Goal: Information Seeking & Learning: Check status

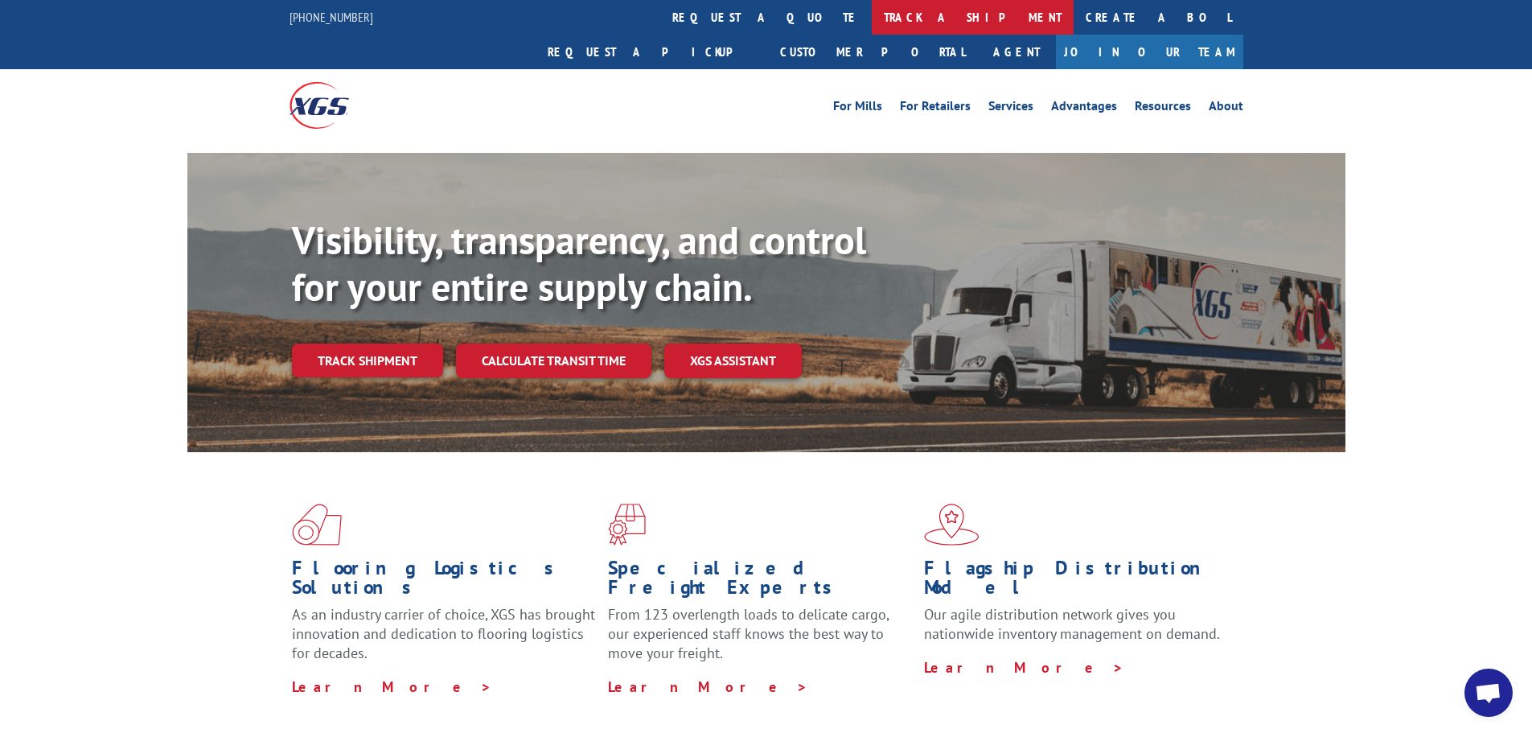
click at [872, 14] on link "track a shipment" at bounding box center [973, 17] width 202 height 35
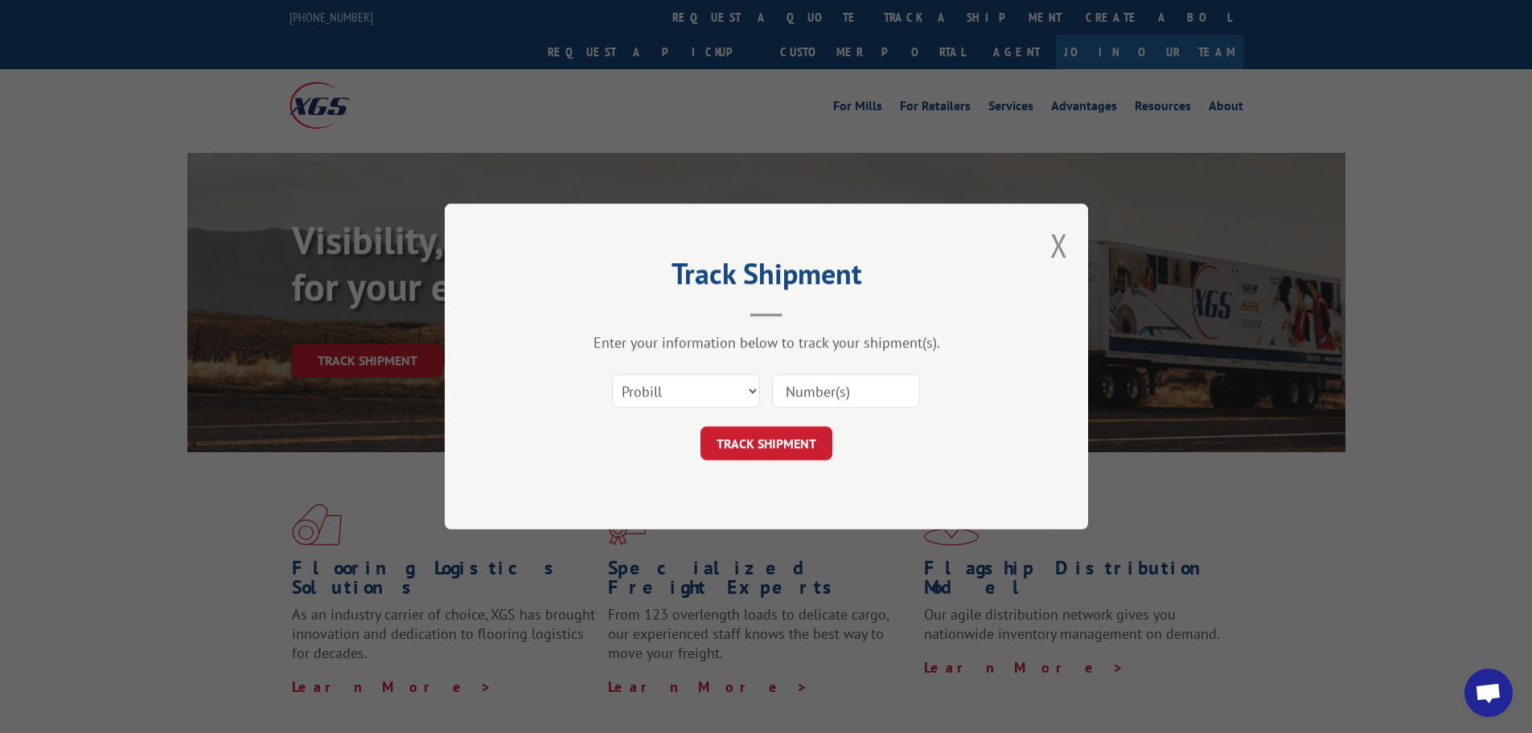
click at [832, 391] on input at bounding box center [846, 391] width 148 height 34
type input "17590461"
click button "TRACK SHIPMENT" at bounding box center [767, 443] width 132 height 34
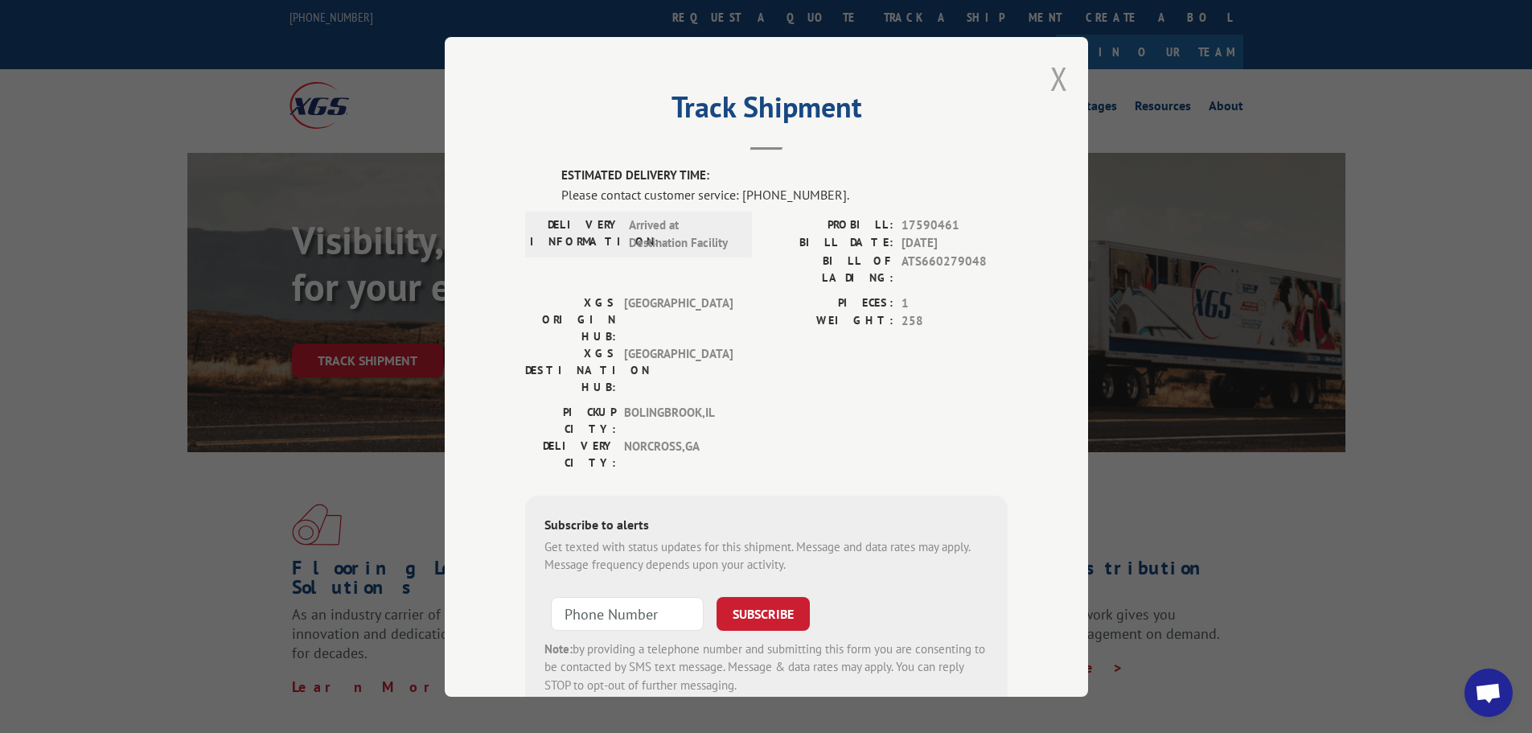
drag, startPoint x: 1053, startPoint y: 80, endPoint x: 946, endPoint y: 55, distance: 109.7
click at [1052, 80] on button "Close modal" at bounding box center [1059, 78] width 18 height 43
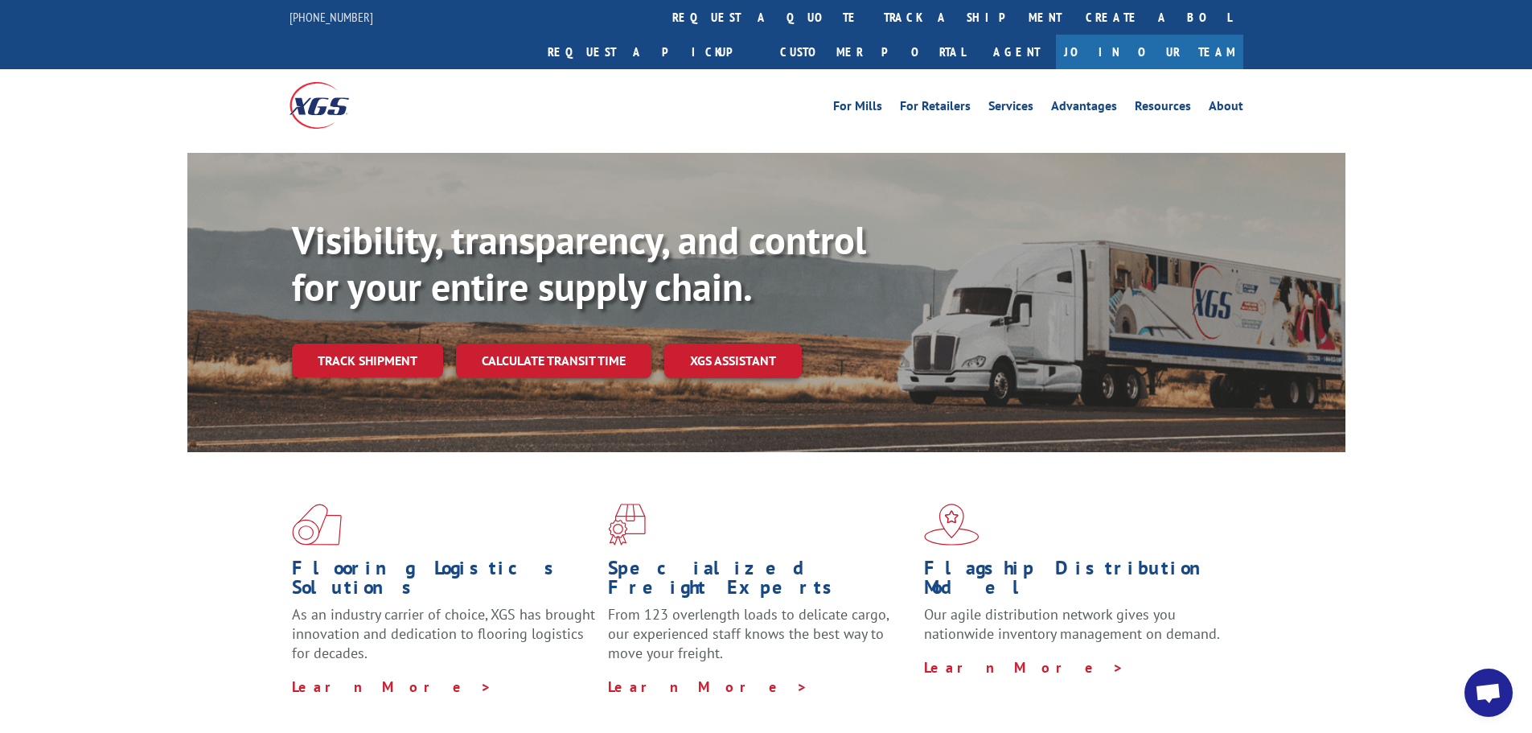
click at [872, 16] on link "track a shipment" at bounding box center [973, 17] width 202 height 35
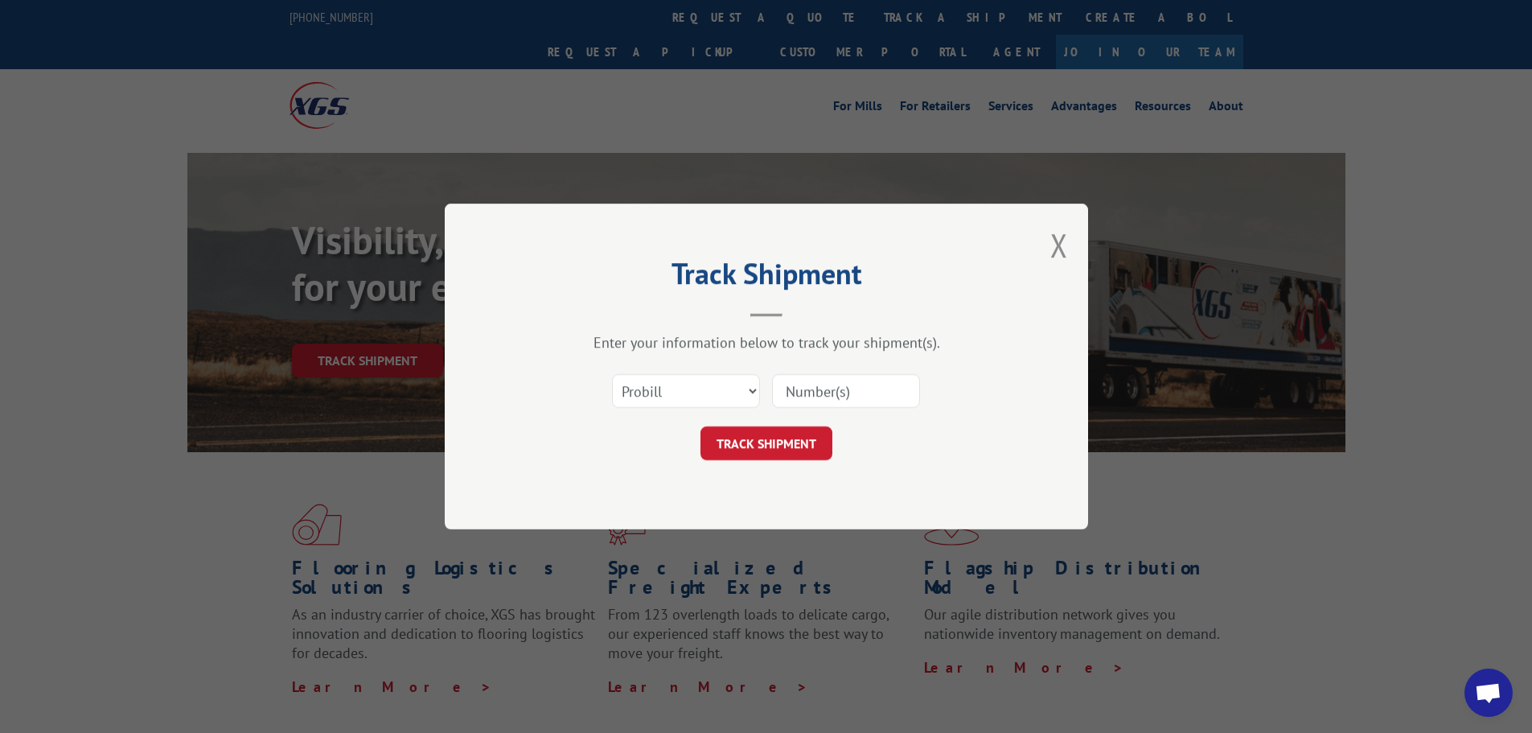
click at [812, 399] on input at bounding box center [846, 391] width 148 height 34
type input "17594424"
click button "TRACK SHIPMENT" at bounding box center [767, 443] width 132 height 34
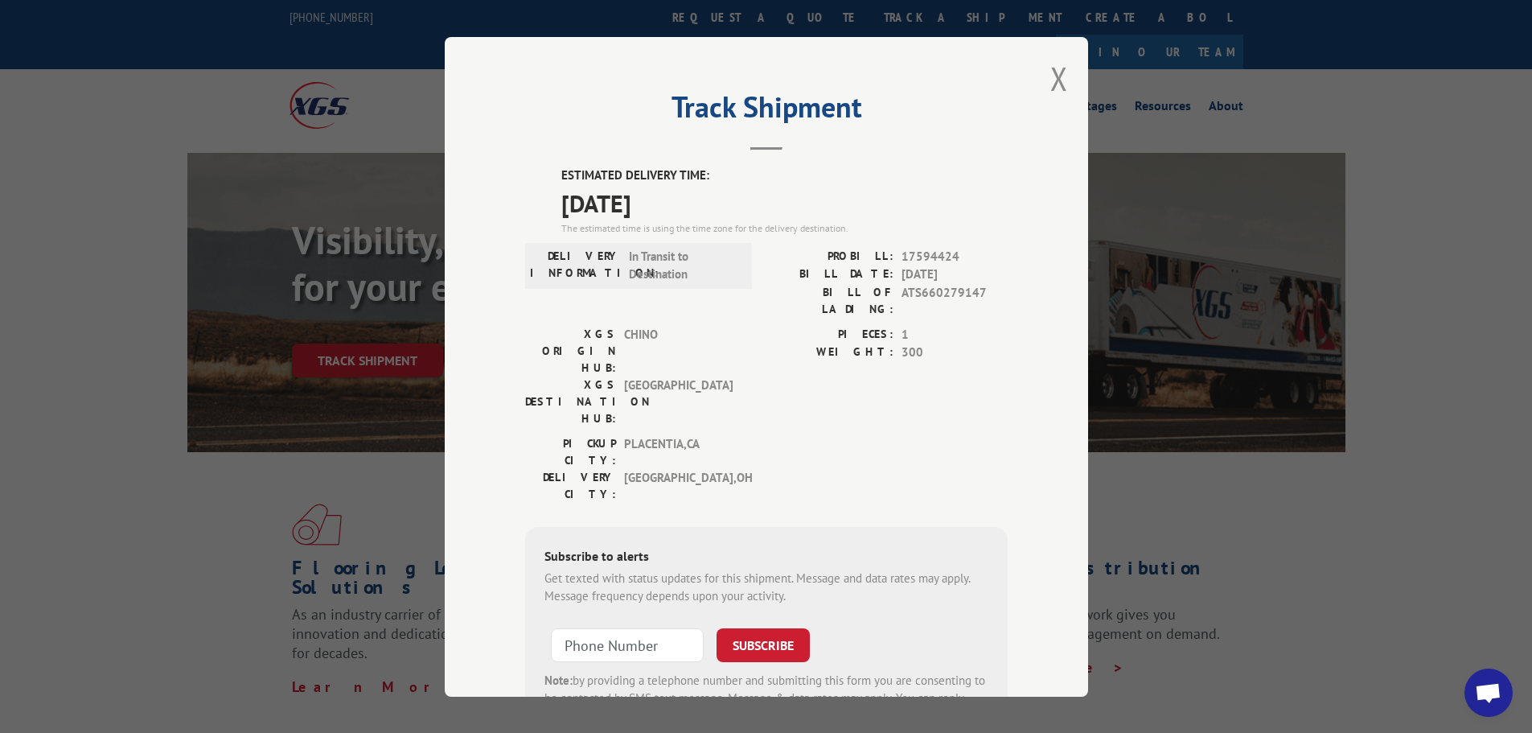
drag, startPoint x: 1053, startPoint y: 76, endPoint x: 1030, endPoint y: 73, distance: 23.4
click at [1050, 76] on button "Close modal" at bounding box center [1059, 78] width 18 height 43
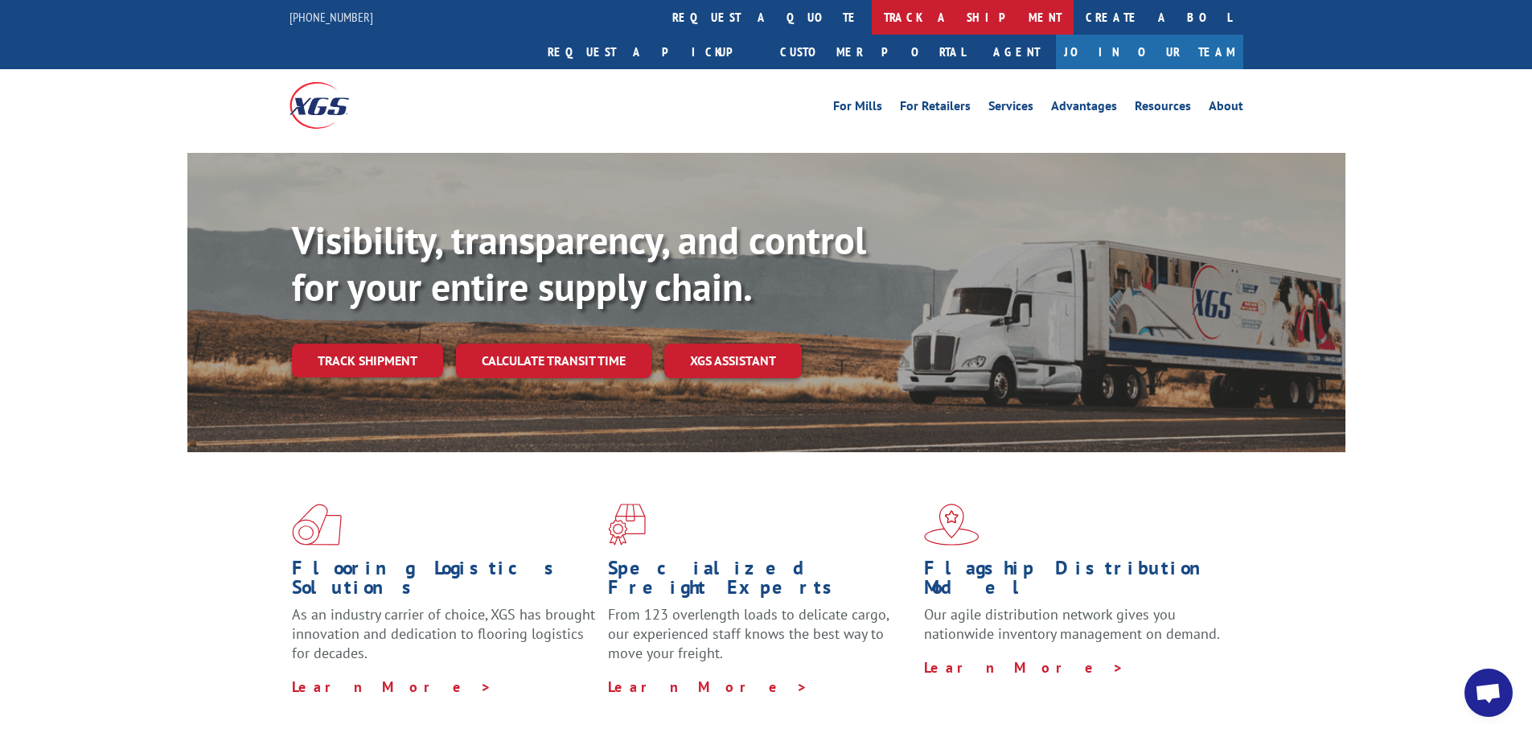
click at [872, 8] on link "track a shipment" at bounding box center [973, 17] width 202 height 35
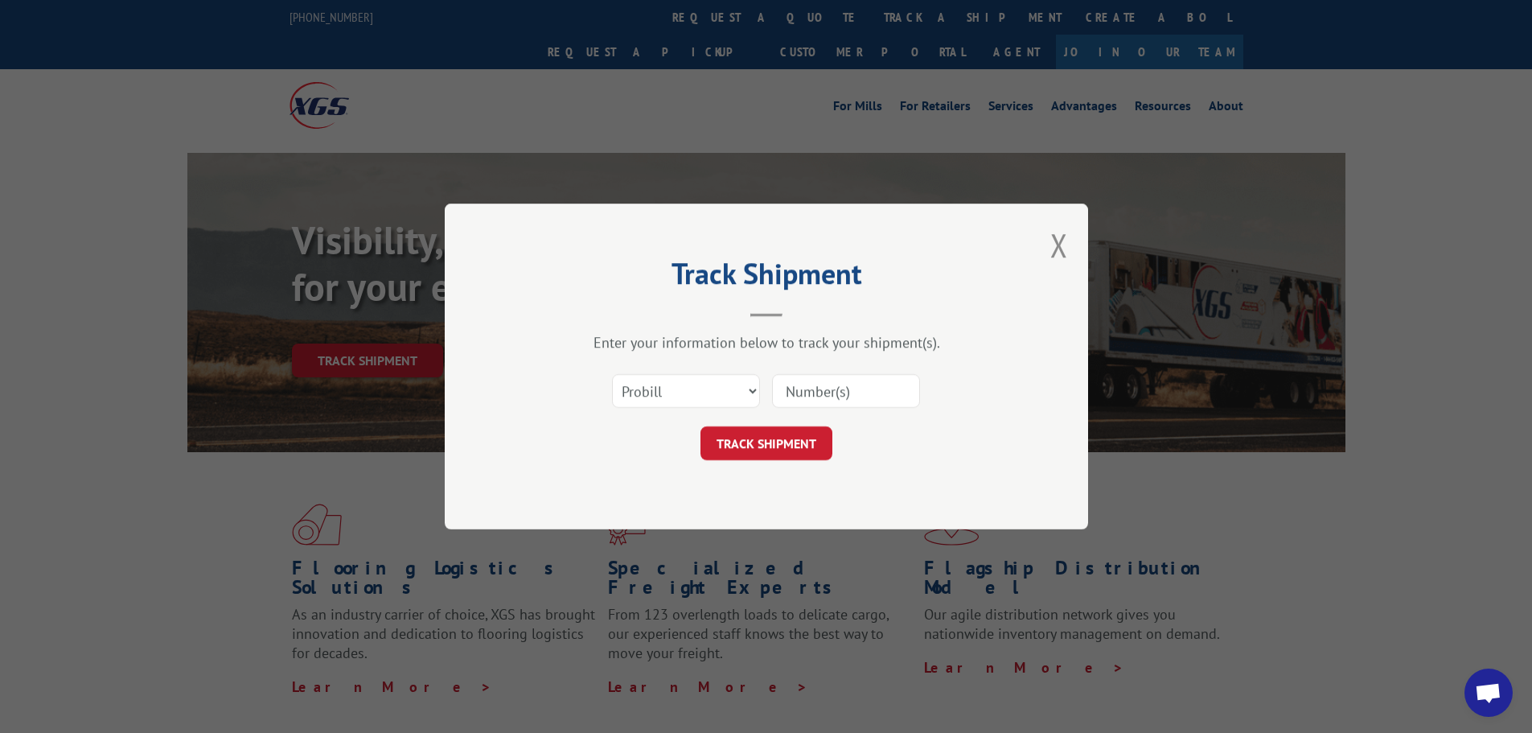
click at [833, 395] on input at bounding box center [846, 391] width 148 height 34
type input "17597686"
click button "TRACK SHIPMENT" at bounding box center [767, 443] width 132 height 34
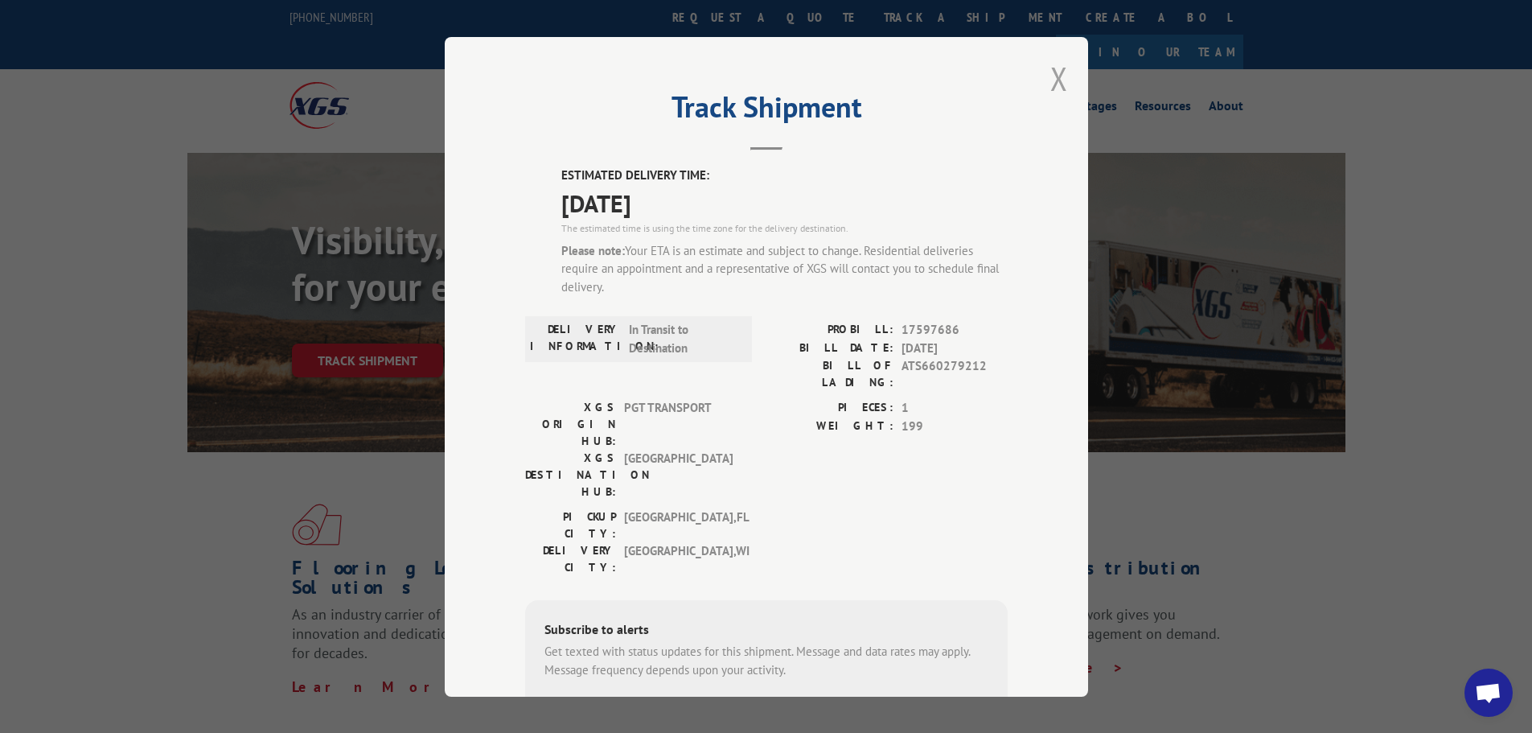
click at [1053, 74] on button "Close modal" at bounding box center [1059, 78] width 18 height 43
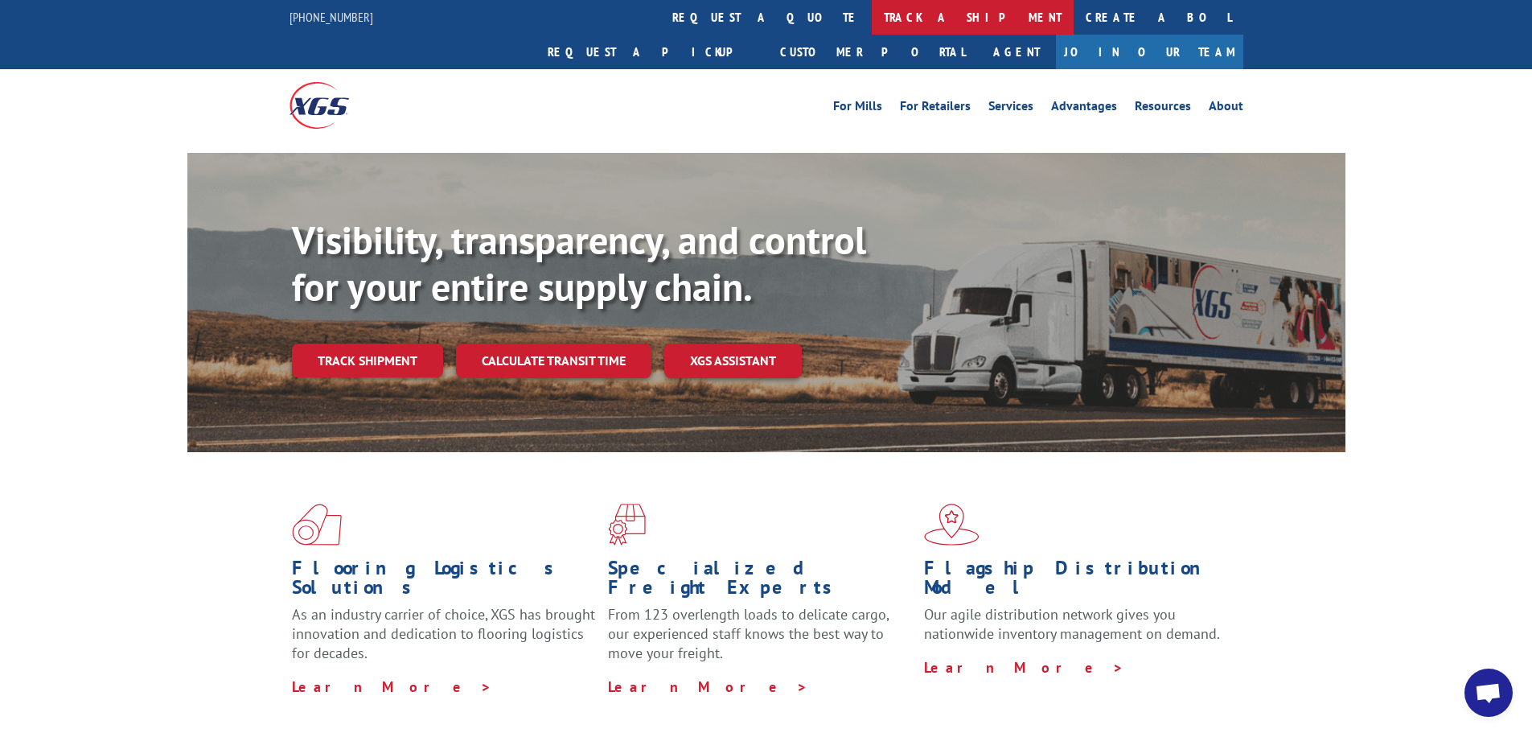
click at [872, 18] on link "track a shipment" at bounding box center [973, 17] width 202 height 35
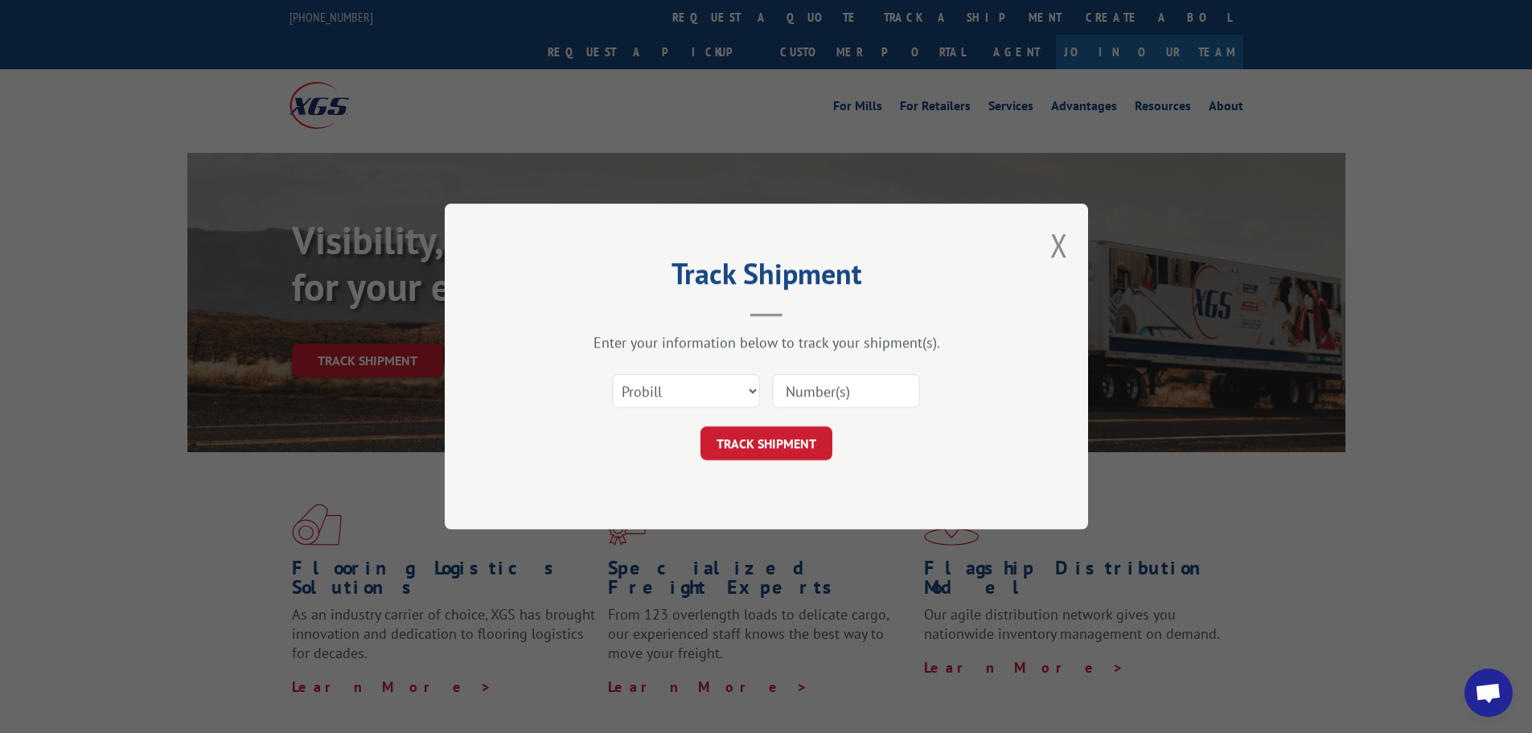
click at [818, 395] on input at bounding box center [846, 391] width 148 height 34
type input "17601108"
click button "TRACK SHIPMENT" at bounding box center [767, 443] width 132 height 34
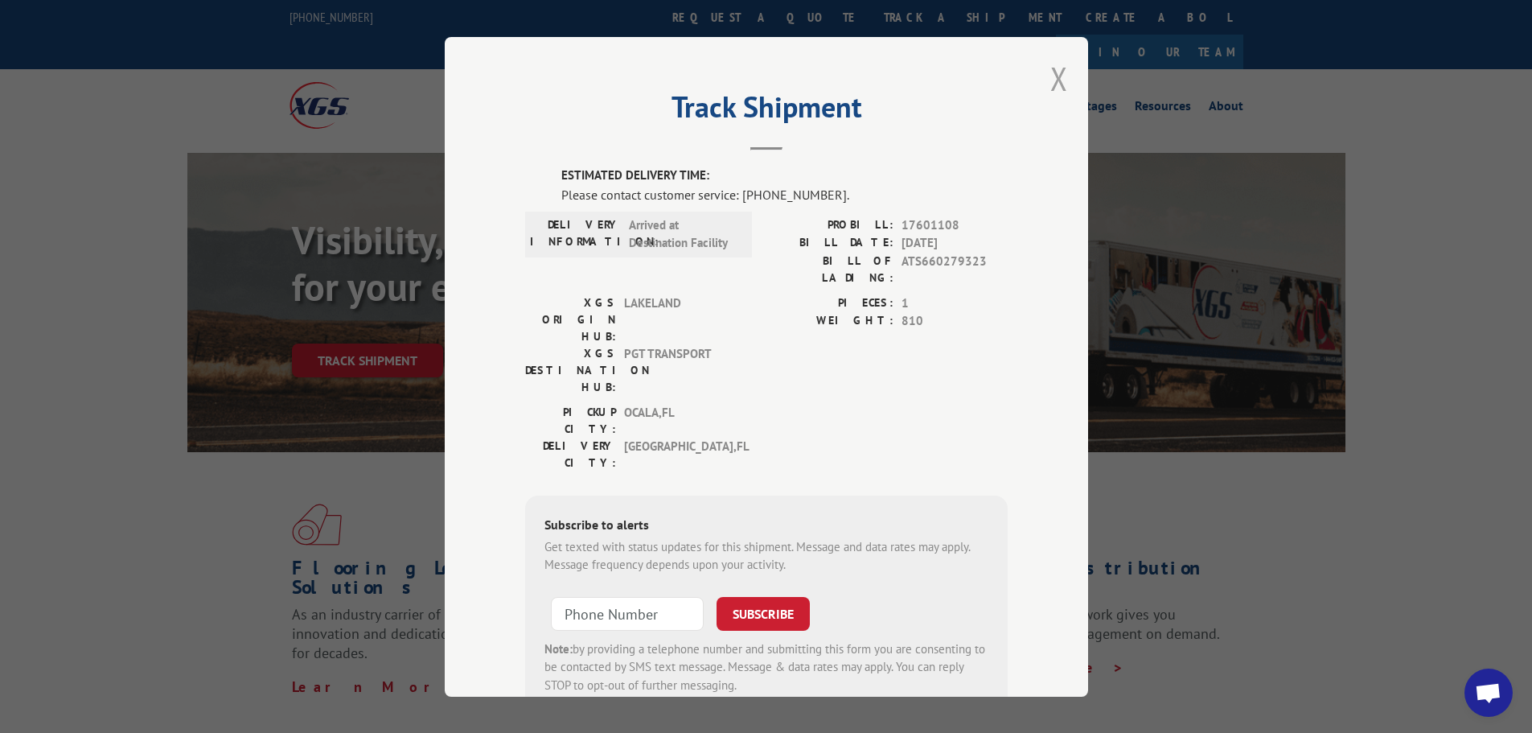
click at [1050, 77] on button "Close modal" at bounding box center [1059, 78] width 18 height 43
